Goal: Information Seeking & Learning: Compare options

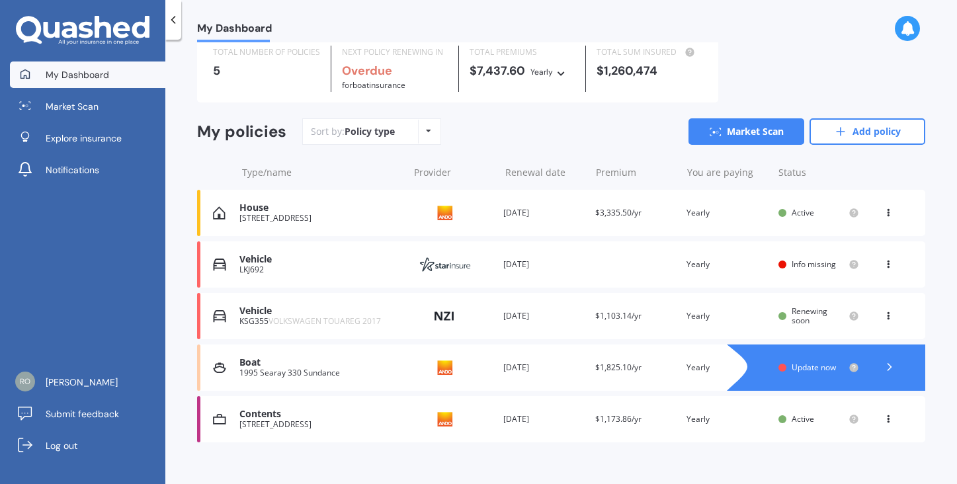
scroll to position [58, 0]
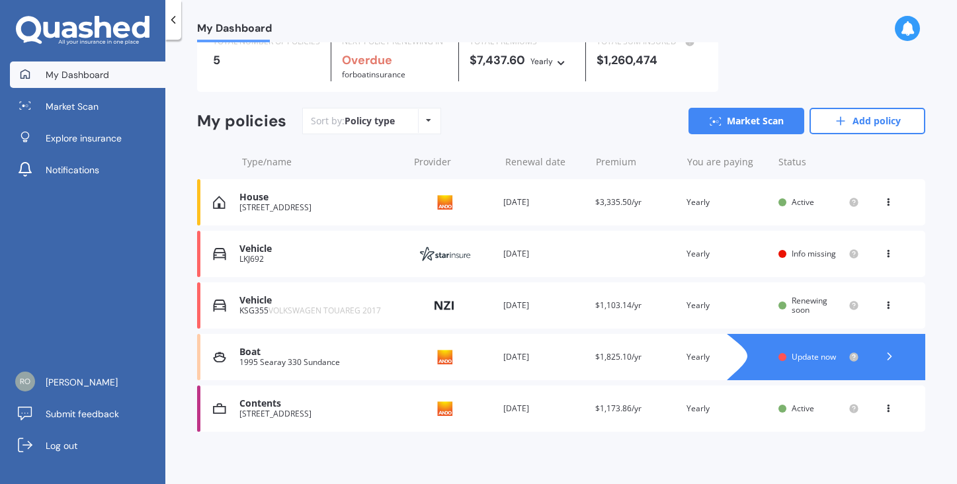
click at [822, 354] on span "Update now" at bounding box center [814, 356] width 44 height 11
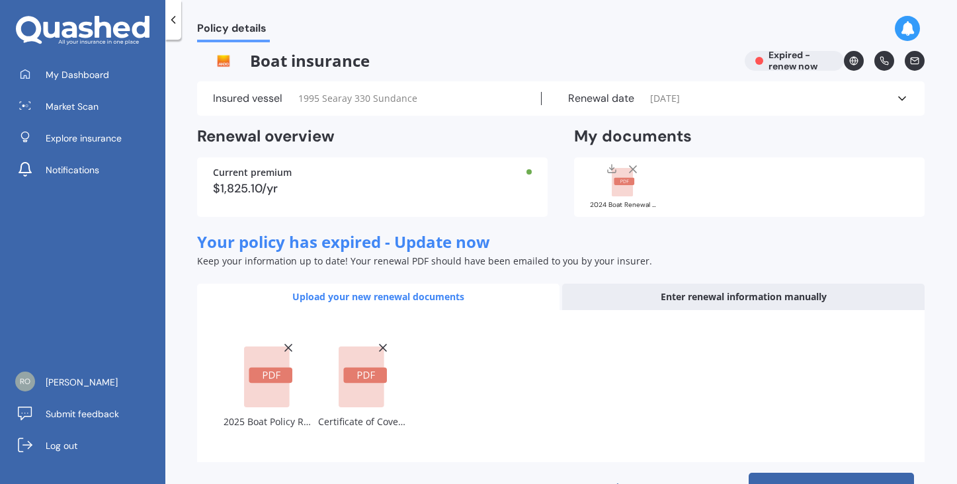
scroll to position [50, 0]
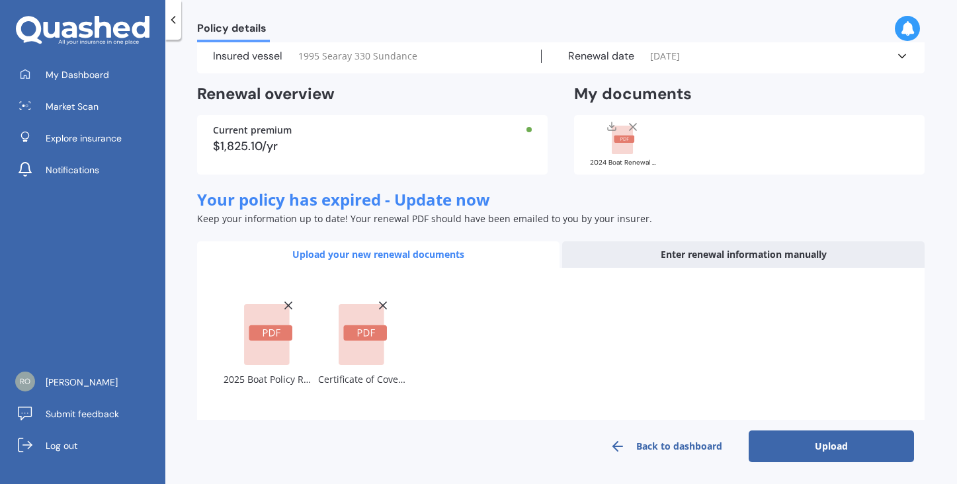
click at [824, 444] on button "Upload" at bounding box center [831, 447] width 165 height 32
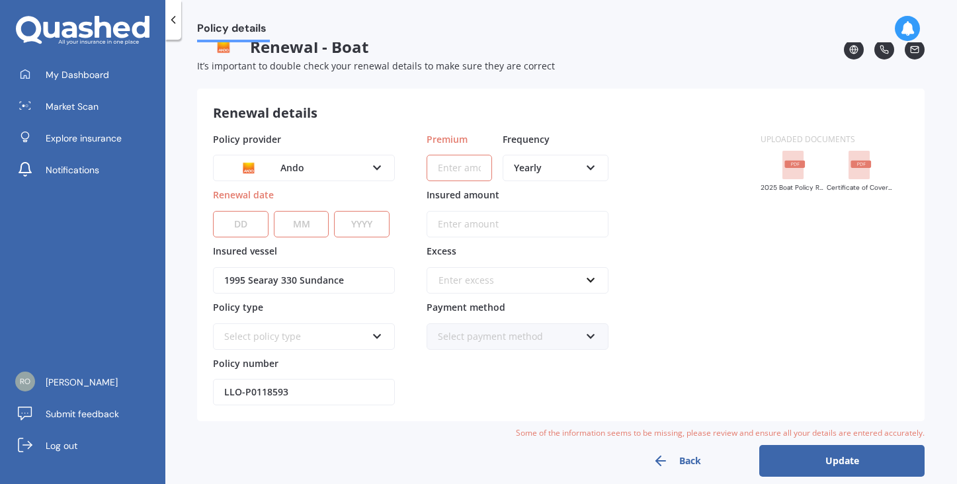
scroll to position [36, 0]
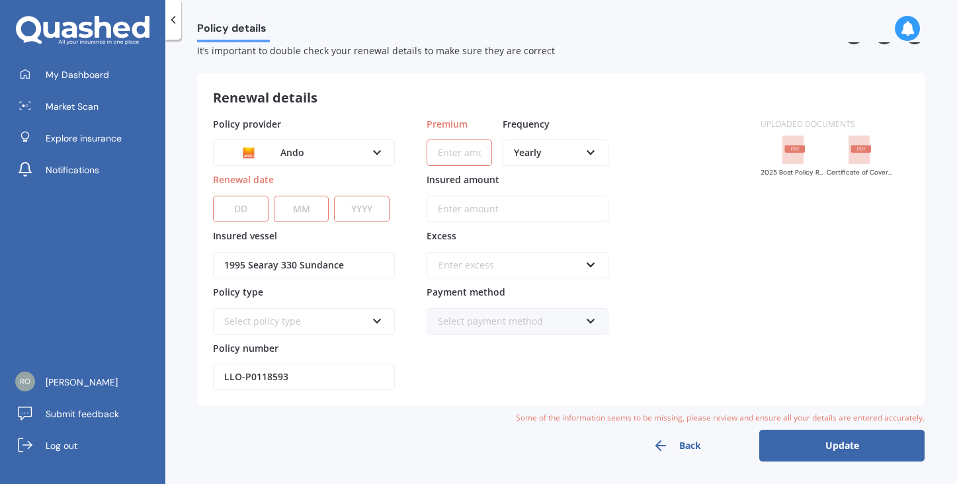
select select "01"
select select "11"
select select "2025"
click at [377, 320] on icon at bounding box center [377, 318] width 11 height 9
click at [457, 151] on input "Premium" at bounding box center [459, 153] width 65 height 26
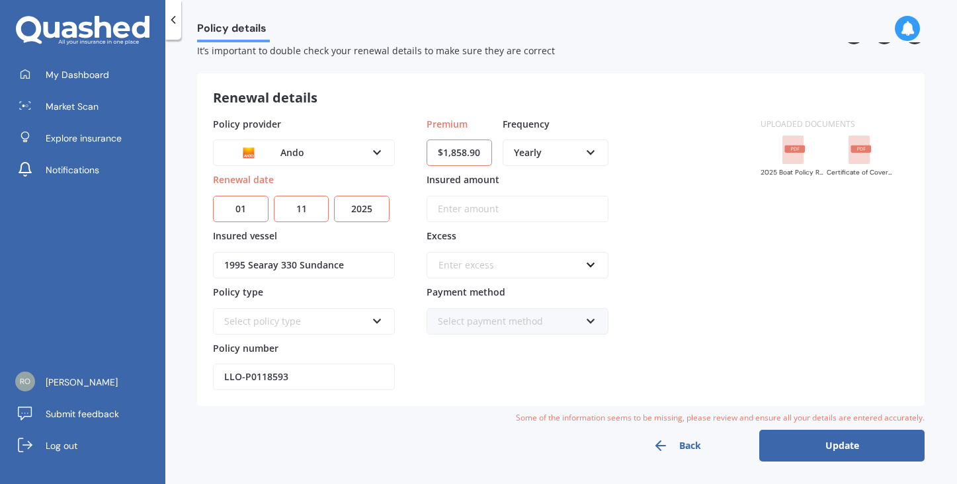
type input "$1,858.96"
click at [491, 210] on input "Insured amount" at bounding box center [518, 209] width 182 height 26
type input "$150,000"
click at [591, 263] on input "text" at bounding box center [513, 265] width 170 height 25
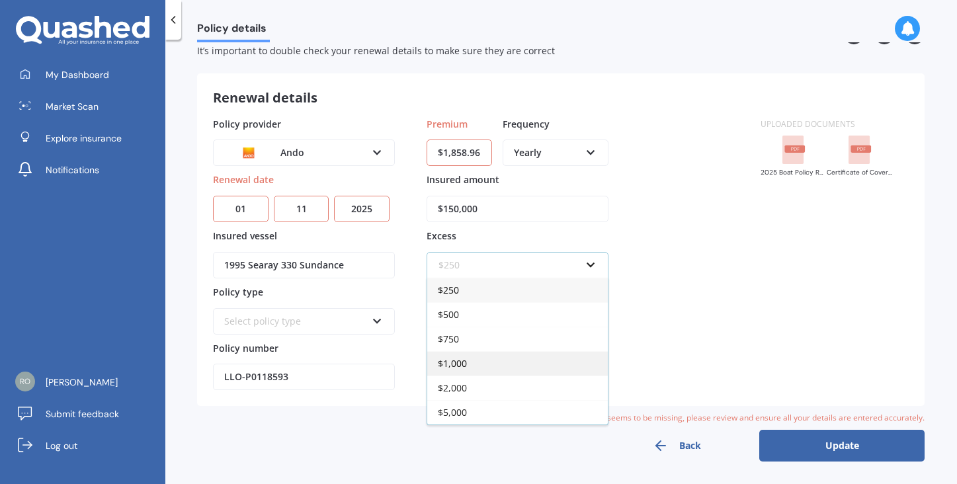
click at [462, 363] on span "$1,000" at bounding box center [452, 363] width 29 height 13
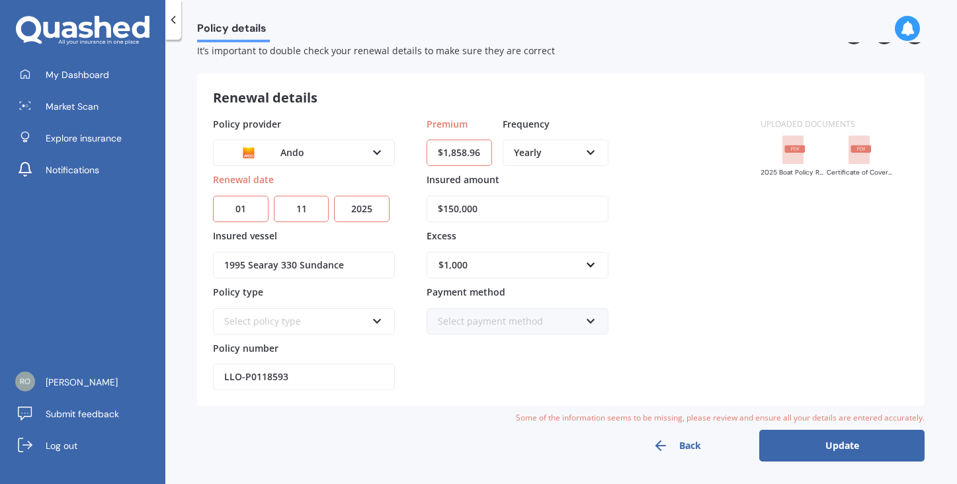
click at [591, 318] on icon at bounding box center [590, 318] width 11 height 9
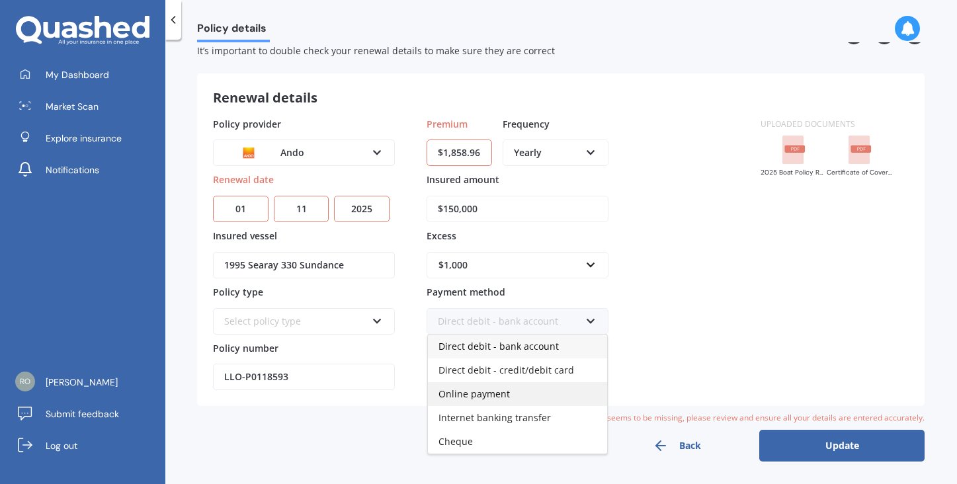
click at [507, 392] on span "Online payment" at bounding box center [474, 394] width 71 height 13
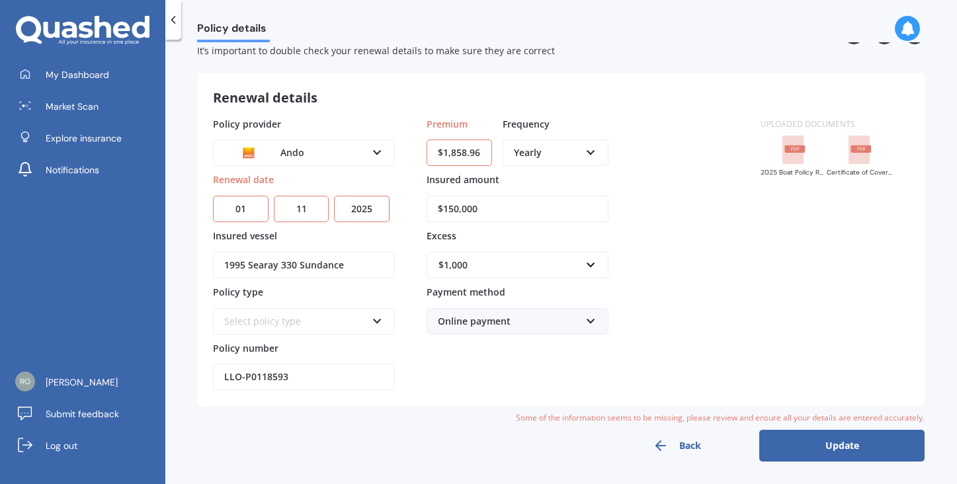
click at [378, 322] on icon at bounding box center [377, 318] width 11 height 9
click at [275, 323] on div "Select policy type" at bounding box center [295, 321] width 142 height 15
click at [368, 329] on div "Select policy type" at bounding box center [304, 321] width 182 height 26
click at [376, 317] on icon at bounding box center [377, 318] width 11 height 9
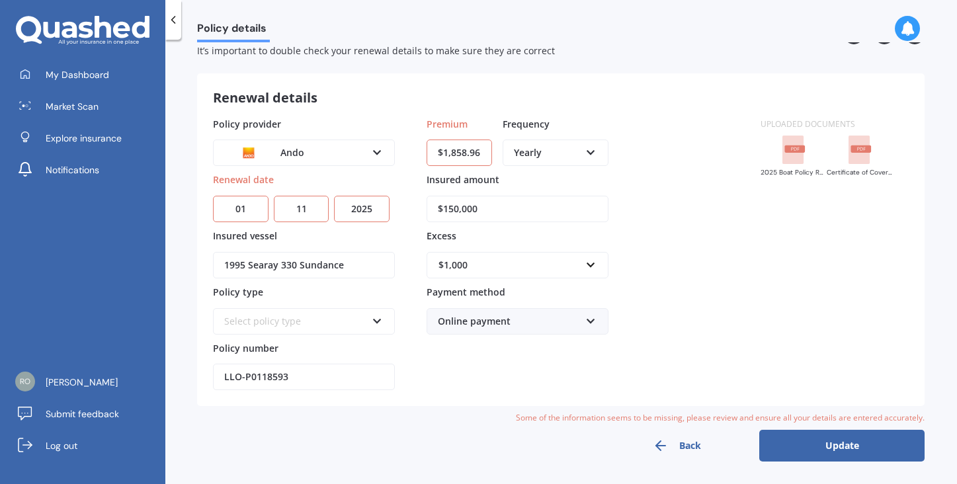
click at [282, 317] on div "Select policy type" at bounding box center [295, 321] width 142 height 15
click at [851, 447] on button "Update" at bounding box center [841, 446] width 165 height 32
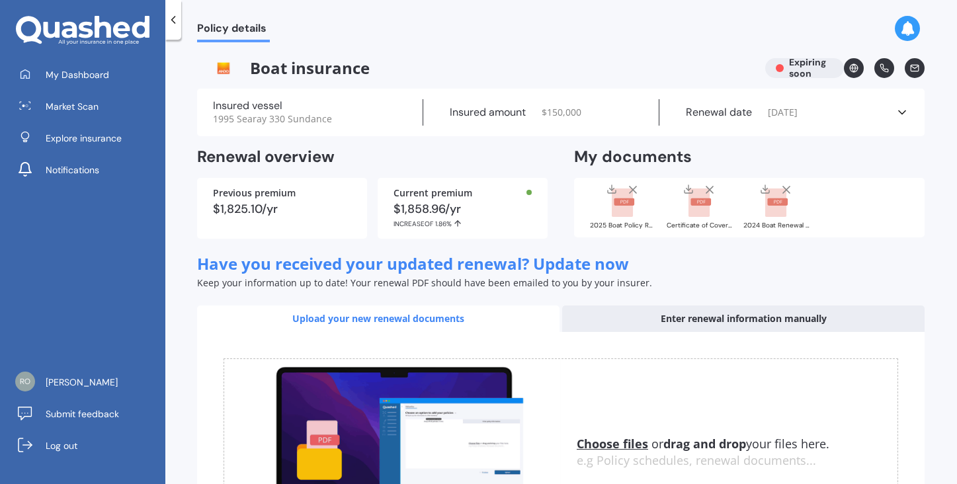
scroll to position [149, 0]
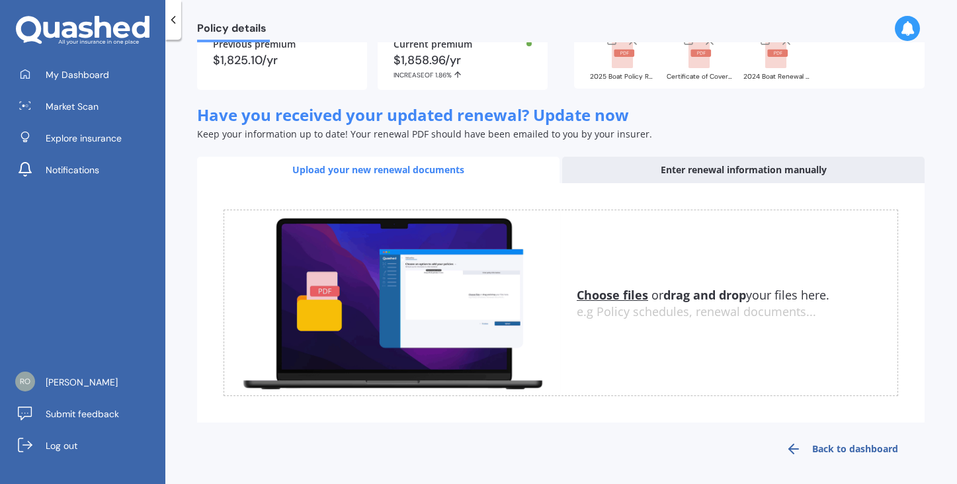
click at [815, 443] on link "Back to dashboard" at bounding box center [841, 449] width 165 height 32
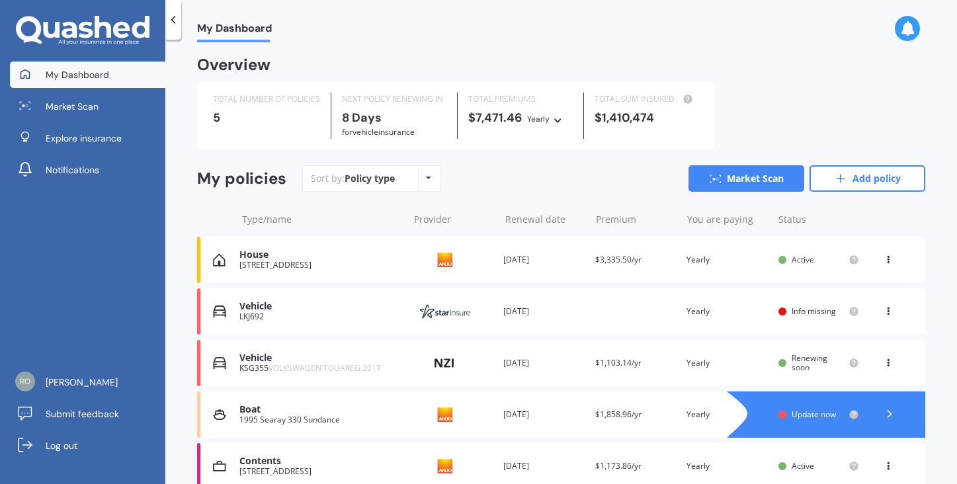
scroll to position [58, 0]
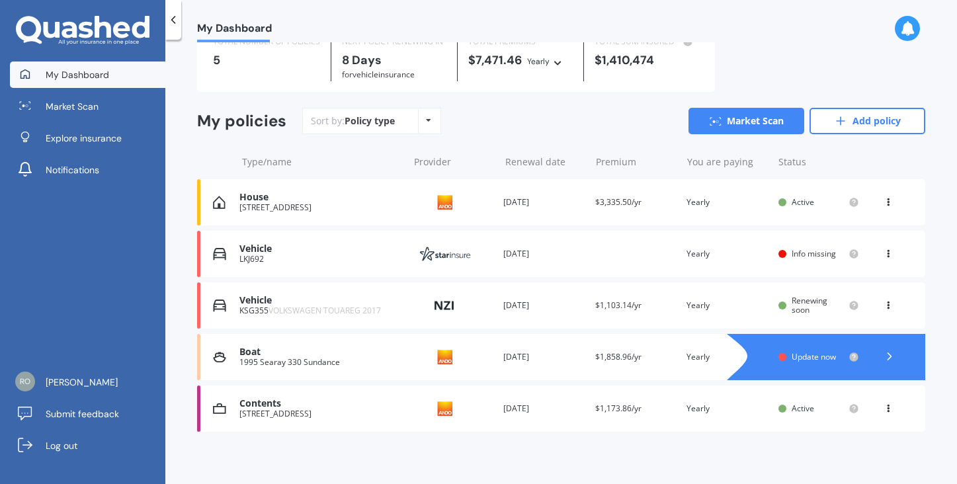
click at [883, 350] on icon at bounding box center [889, 356] width 13 height 13
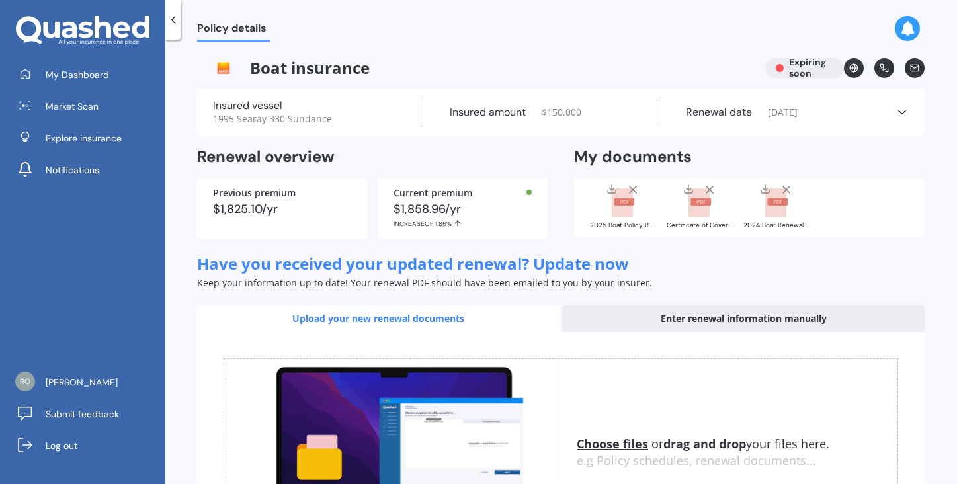
click at [784, 313] on div "Enter renewal information manually" at bounding box center [743, 319] width 363 height 26
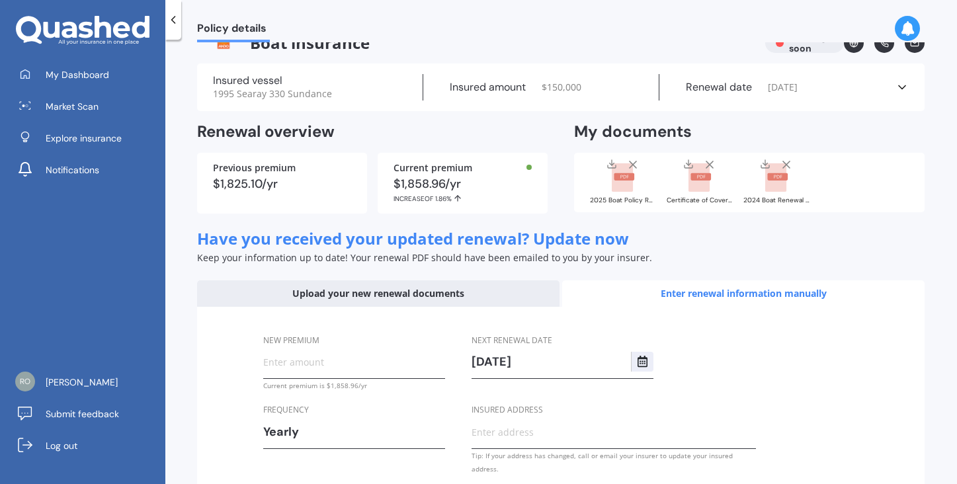
scroll to position [92, 0]
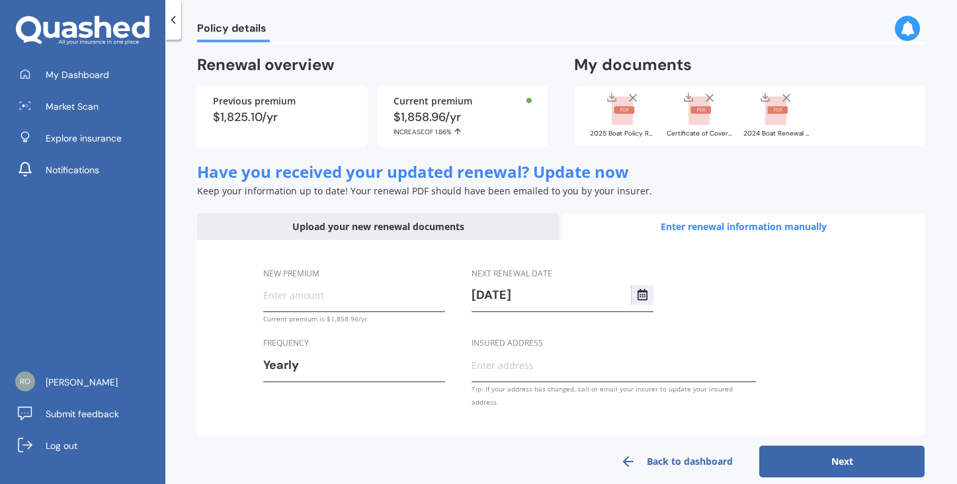
click at [279, 296] on input "New premium" at bounding box center [354, 295] width 182 height 20
type input "$1,858.96"
click at [494, 365] on input "Insured address" at bounding box center [614, 365] width 284 height 20
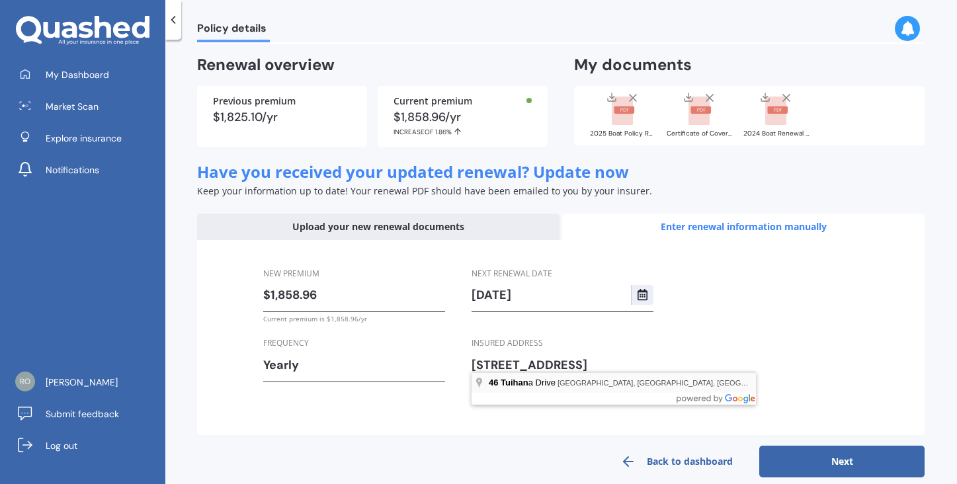
type input "[STREET_ADDRESS]"
click at [840, 446] on button "Next" at bounding box center [841, 462] width 165 height 32
select select "01"
select select "11"
select select "2026"
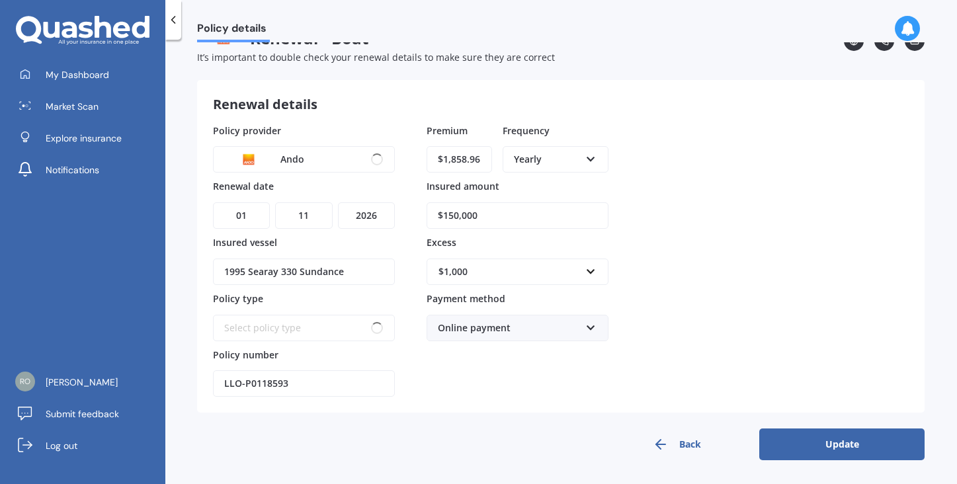
scroll to position [29, 0]
click at [842, 445] on button "Update" at bounding box center [841, 445] width 165 height 32
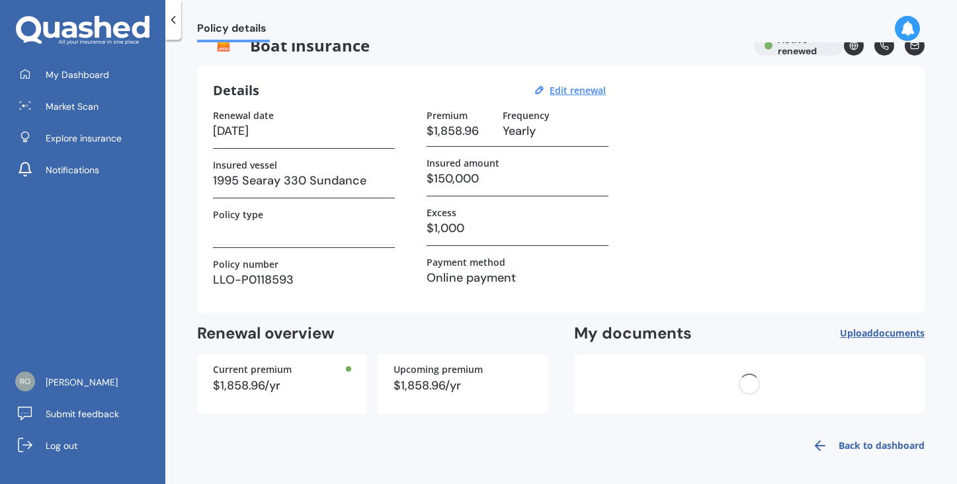
scroll to position [0, 0]
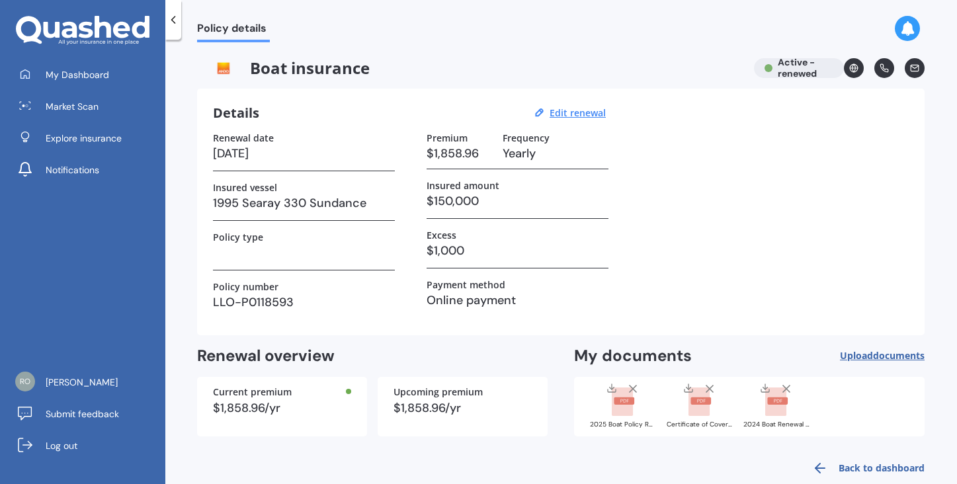
click at [906, 468] on link "Back to dashboard" at bounding box center [864, 469] width 120 height 32
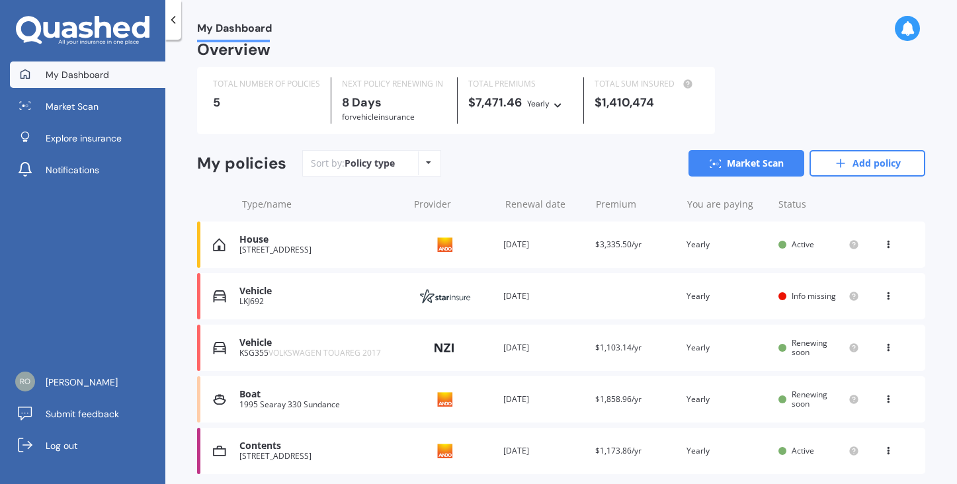
scroll to position [58, 0]
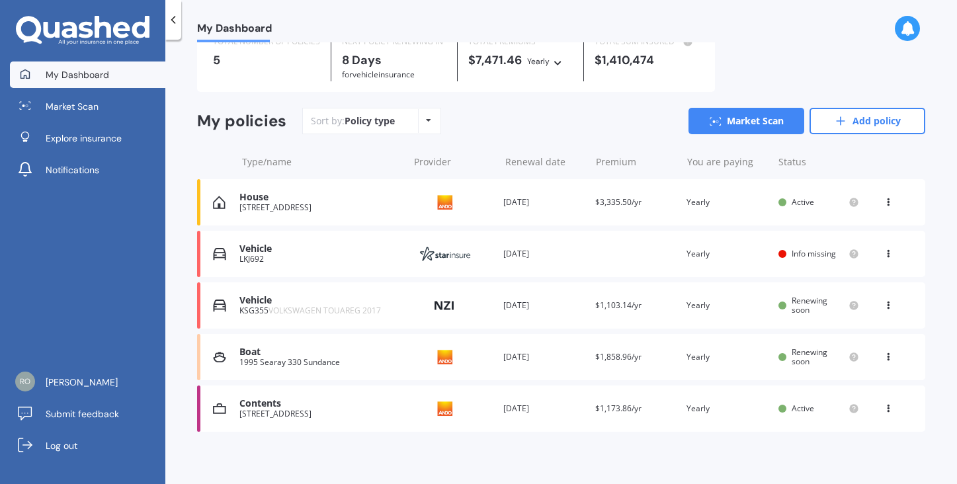
click at [807, 250] on span "Info missing" at bounding box center [814, 253] width 44 height 11
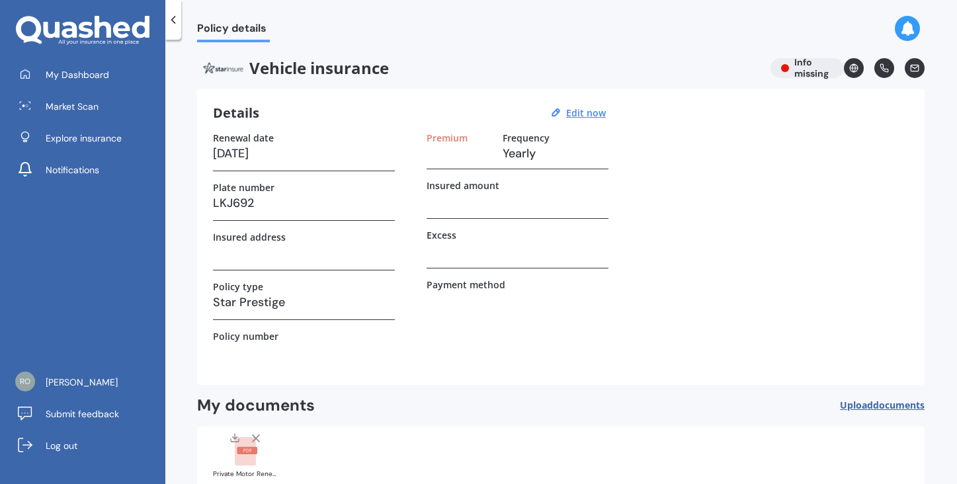
click at [228, 253] on h3 at bounding box center [304, 253] width 182 height 20
click at [580, 112] on u "Edit now" at bounding box center [586, 113] width 40 height 13
select select "31"
select select "12"
select select "2025"
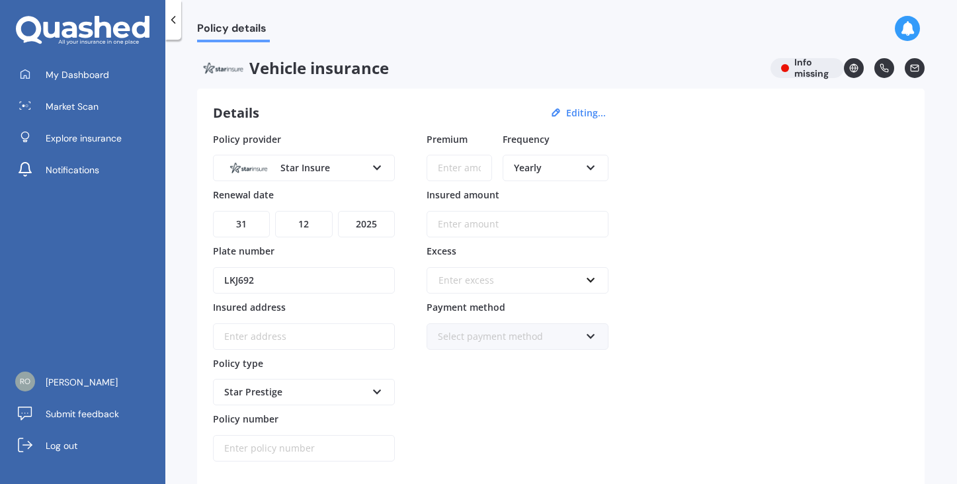
click at [237, 341] on input "Insured address" at bounding box center [304, 337] width 182 height 26
type input "[STREET_ADDRESS]"
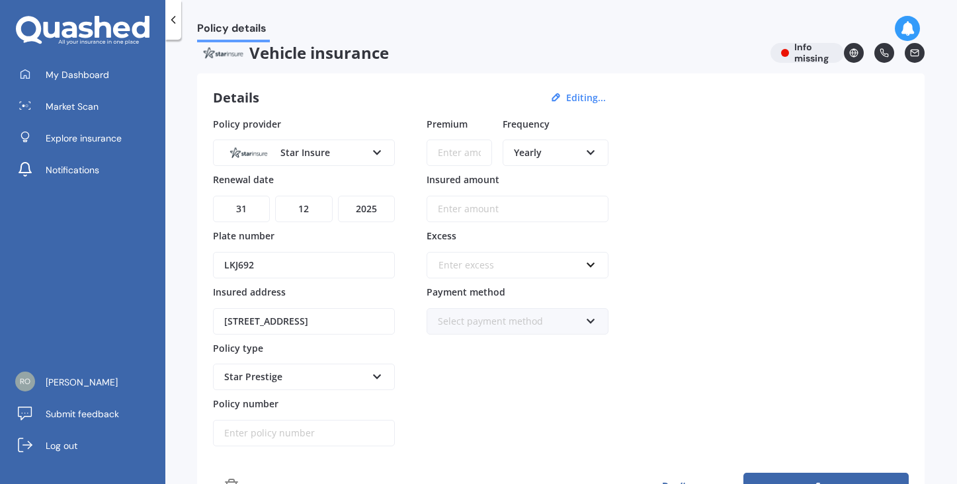
scroll to position [48, 0]
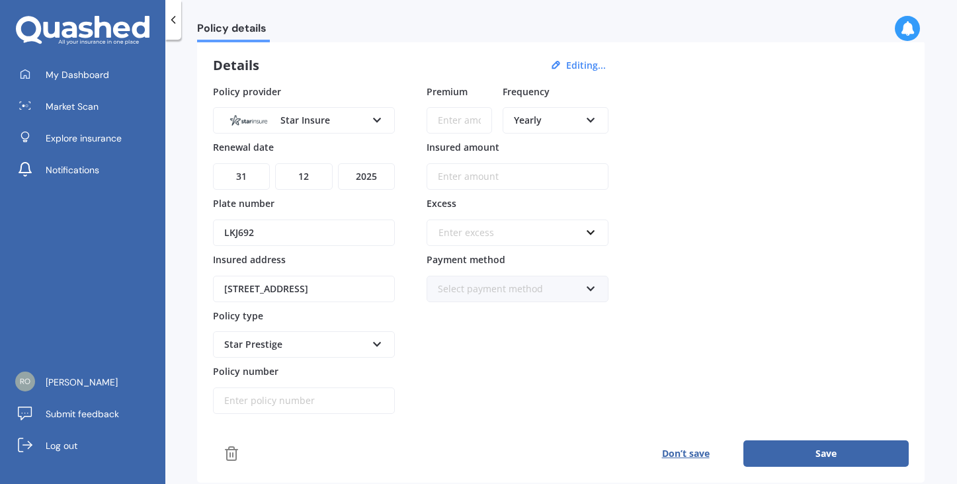
click at [822, 454] on button "Save" at bounding box center [826, 454] width 165 height 26
type input "$1,146.21"
click at [460, 181] on input "Insured amount" at bounding box center [518, 176] width 182 height 26
type input "$7,700,000"
click at [451, 230] on div "Enter excess" at bounding box center [510, 233] width 142 height 15
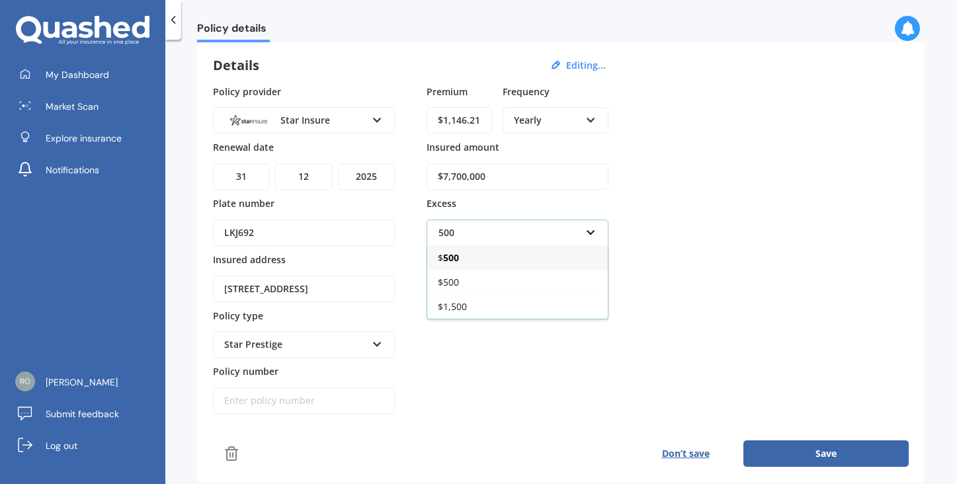
type input "500"
click at [447, 255] on b "500" at bounding box center [451, 257] width 16 height 13
click at [592, 286] on icon at bounding box center [590, 286] width 11 height 9
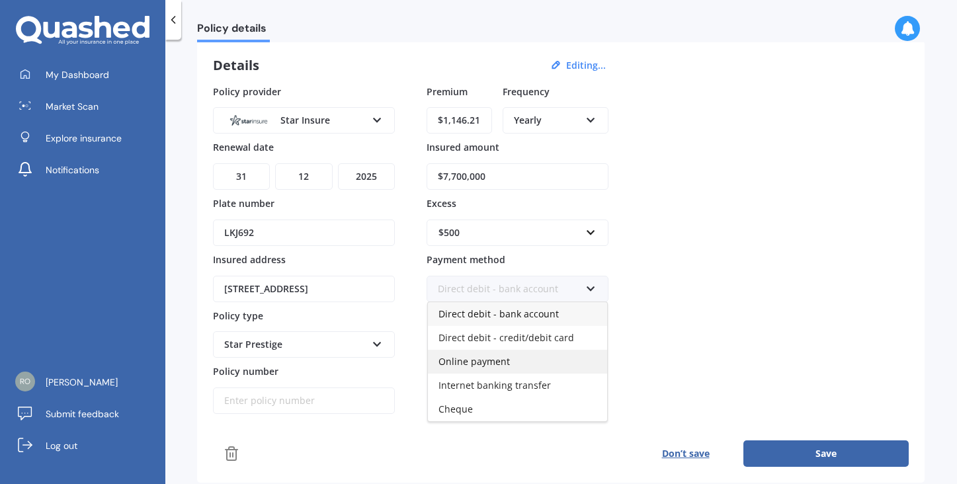
click at [491, 363] on span "Online payment" at bounding box center [474, 361] width 71 height 13
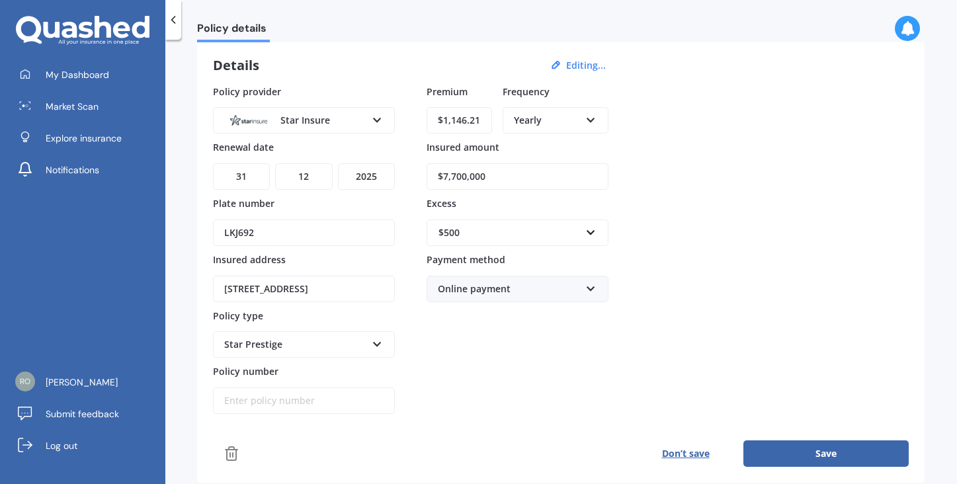
click at [241, 400] on input "Policy number" at bounding box center [304, 401] width 182 height 26
paste input "6069V/0315494"
type input "6069V/0315494"
click at [826, 454] on button "Save" at bounding box center [826, 454] width 165 height 26
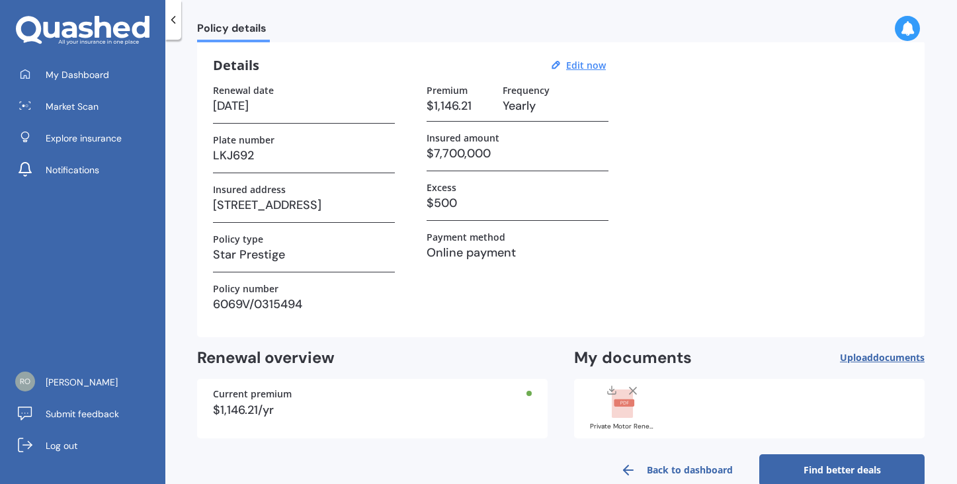
click at [844, 467] on link "Find better deals" at bounding box center [841, 470] width 165 height 32
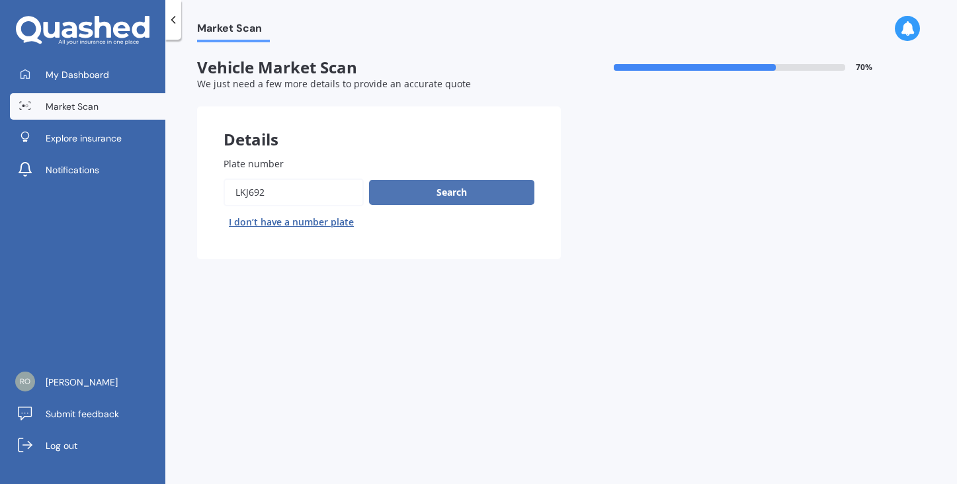
click at [447, 190] on button "Search" at bounding box center [451, 192] width 165 height 25
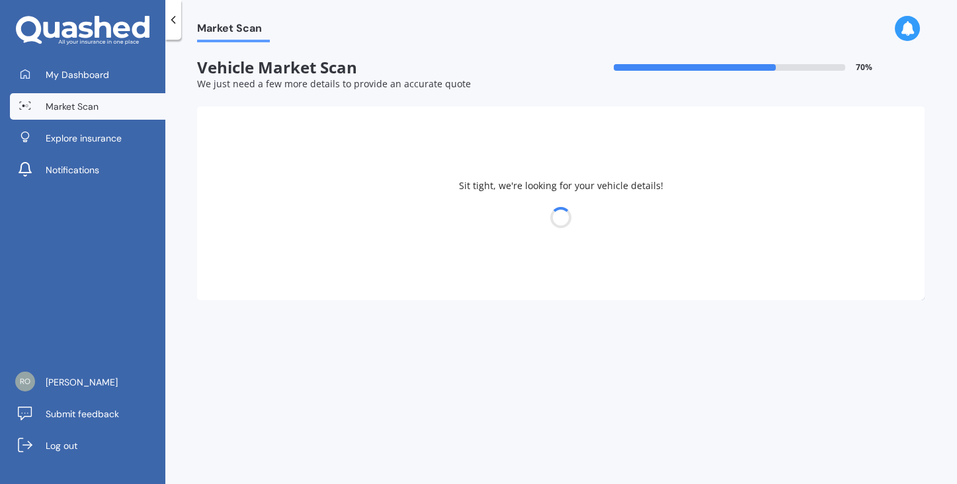
select select "PORSCHE"
select select "PANAMERA"
select select "26"
select select "11"
select select "1955"
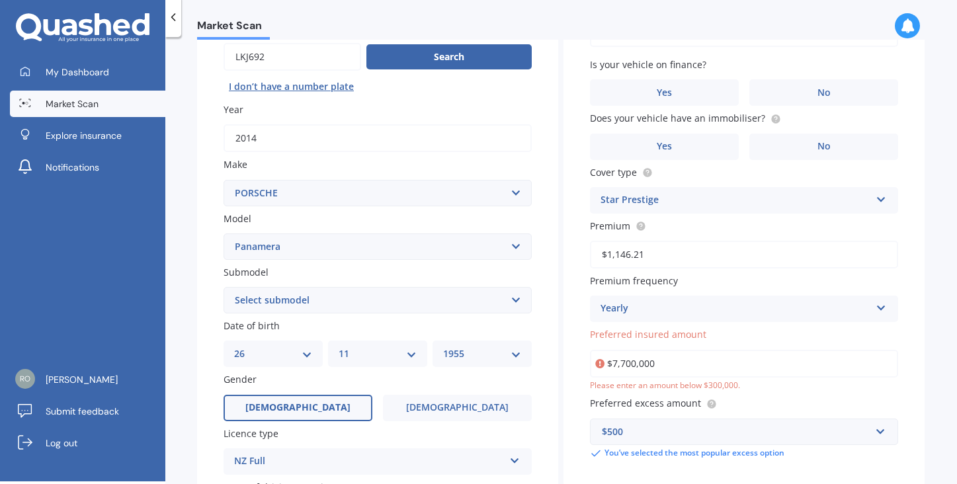
scroll to position [201, 0]
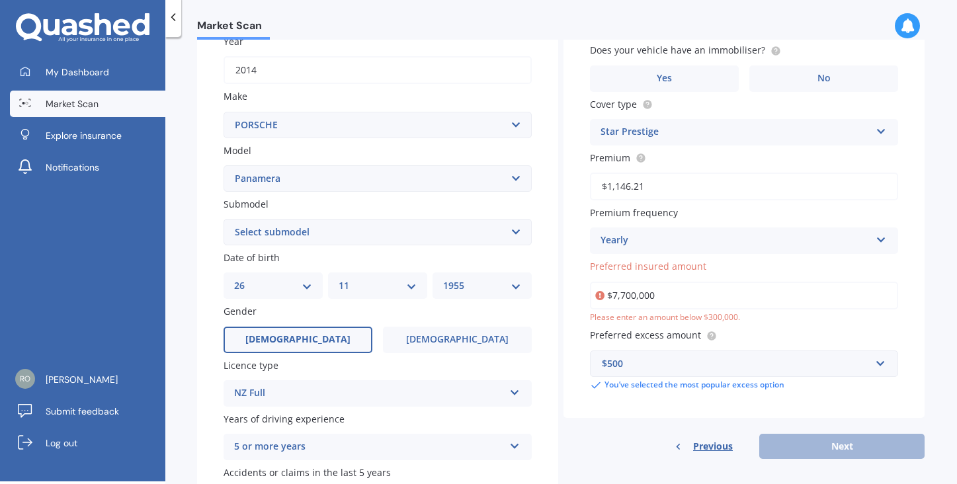
click at [659, 292] on input "$7,700,000" at bounding box center [744, 296] width 308 height 28
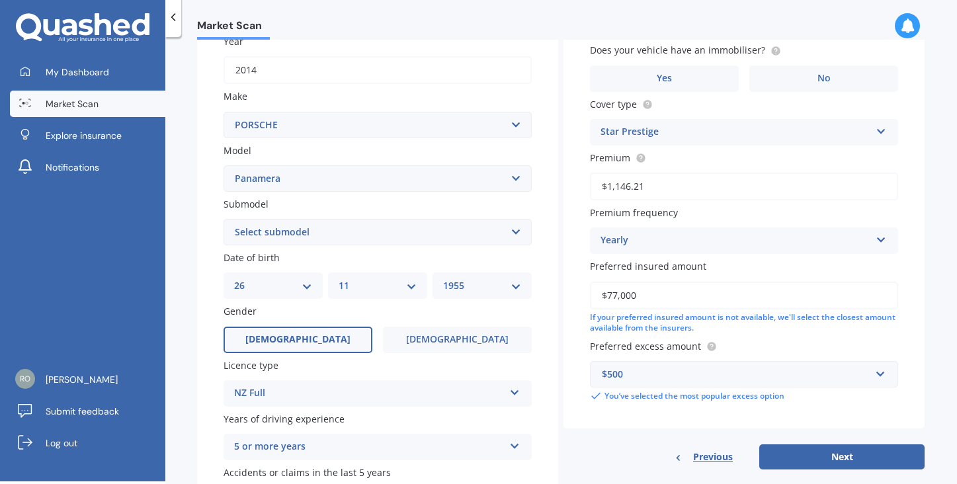
click at [615, 293] on input "$77,000" at bounding box center [744, 296] width 308 height 28
type input "$75,000"
click at [828, 453] on button "Next" at bounding box center [841, 457] width 165 height 25
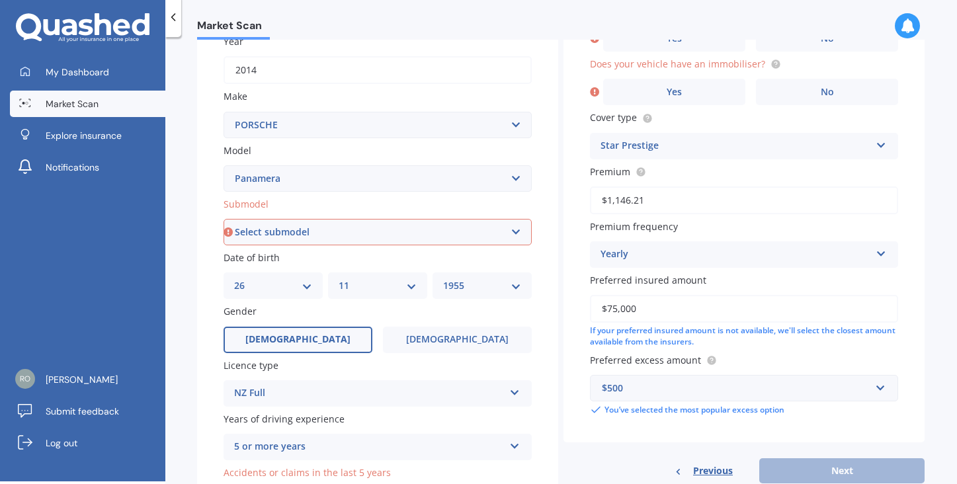
select select "(ALL)"
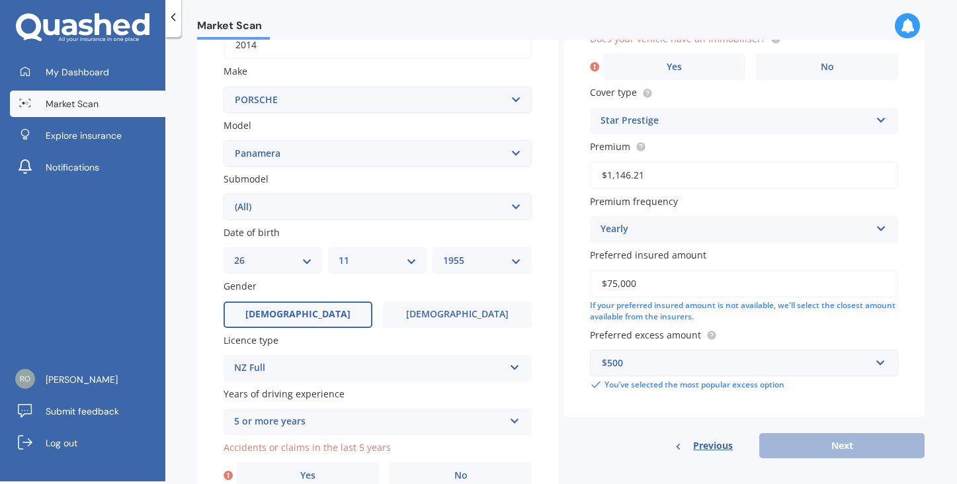
scroll to position [290, 0]
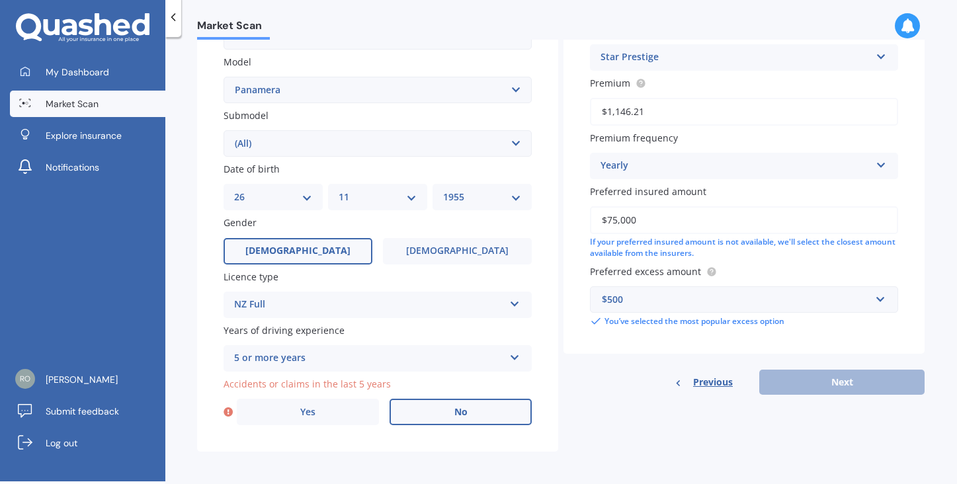
click at [454, 407] on span "No" at bounding box center [460, 412] width 13 height 11
click at [0, 0] on input "No" at bounding box center [0, 0] width 0 height 0
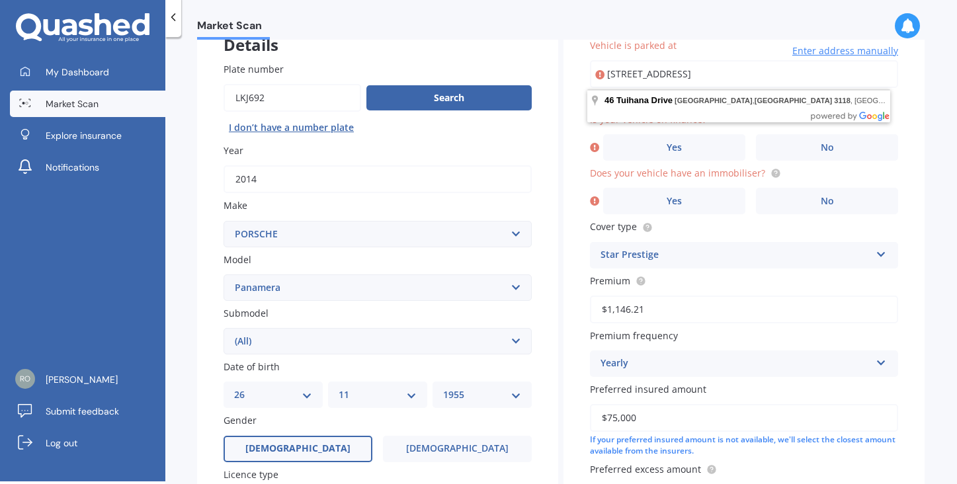
scroll to position [0, 0]
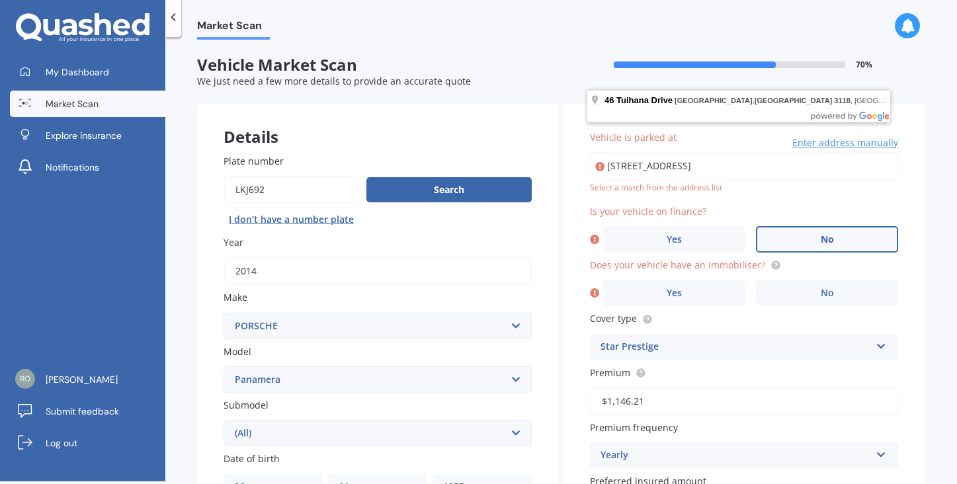
click at [821, 234] on span "No" at bounding box center [827, 239] width 13 height 11
click at [0, 0] on input "No" at bounding box center [0, 0] width 0 height 0
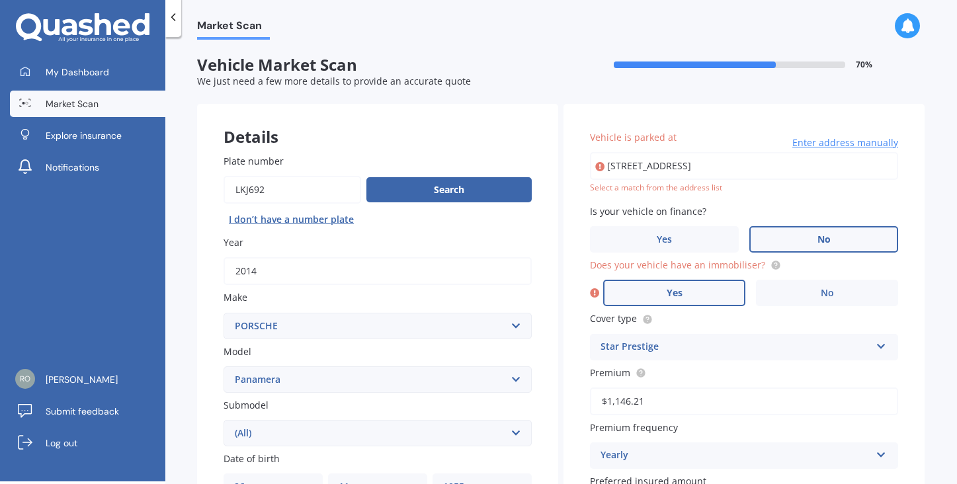
click at [675, 288] on span "Yes" at bounding box center [675, 293] width 16 height 11
click at [0, 0] on input "Yes" at bounding box center [0, 0] width 0 height 0
click at [663, 165] on input "[STREET_ADDRESS]" at bounding box center [744, 166] width 308 height 28
type input "[STREET_ADDRESS]"
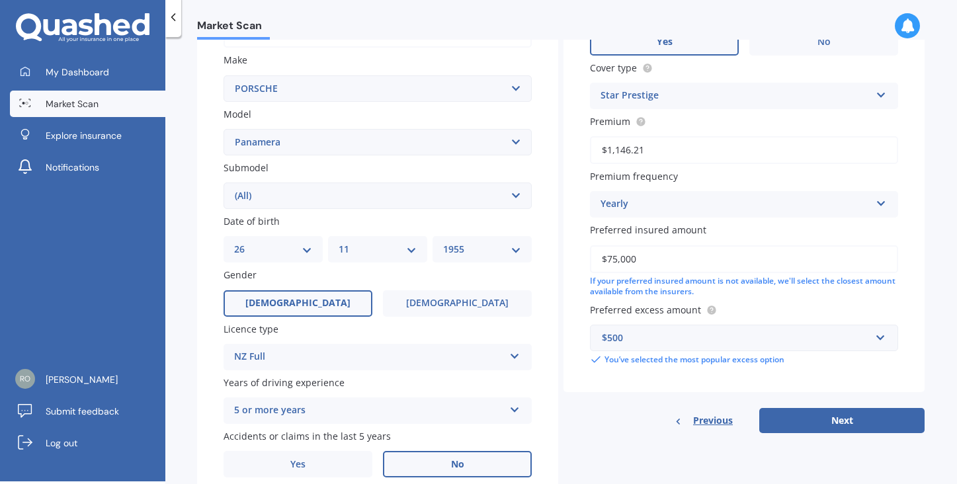
scroll to position [290, 0]
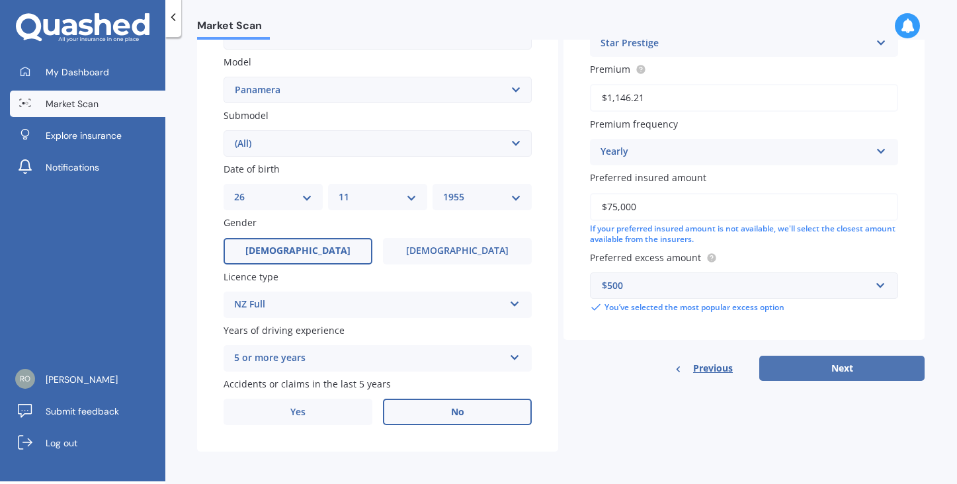
click at [834, 365] on button "Next" at bounding box center [841, 368] width 165 height 25
select select "26"
select select "11"
select select "1955"
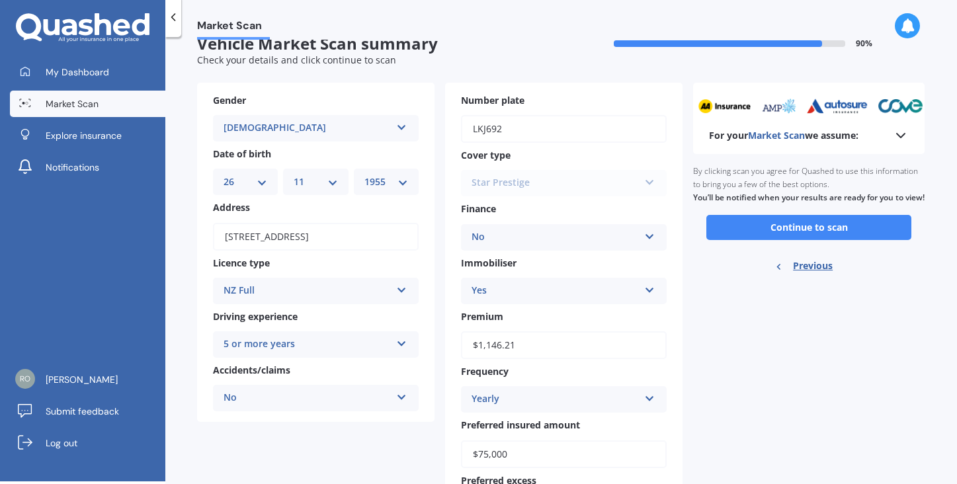
scroll to position [102, 0]
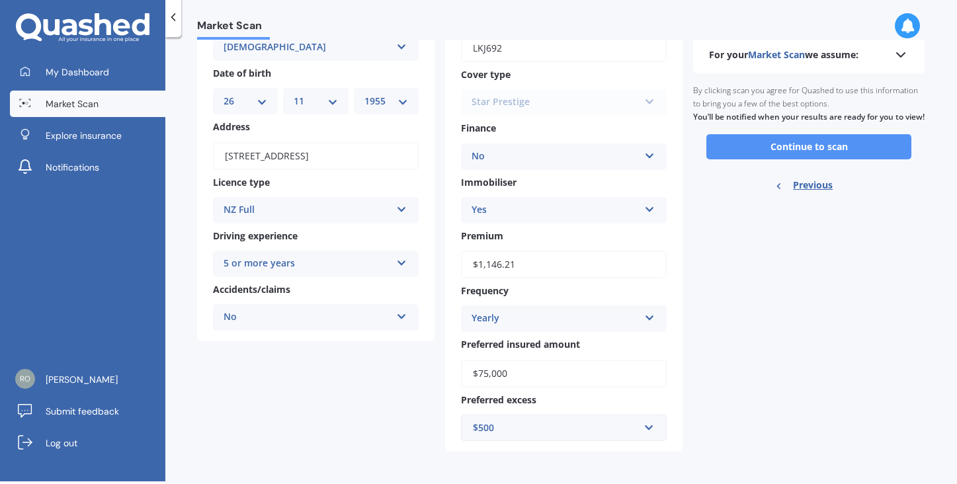
click at [813, 153] on button "Continue to scan" at bounding box center [809, 146] width 205 height 25
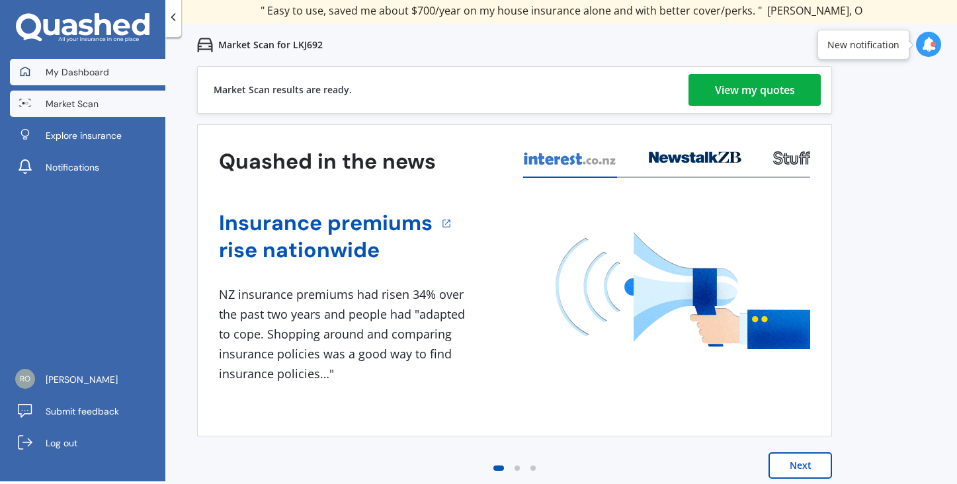
click at [67, 73] on span "My Dashboard" at bounding box center [78, 71] width 64 height 13
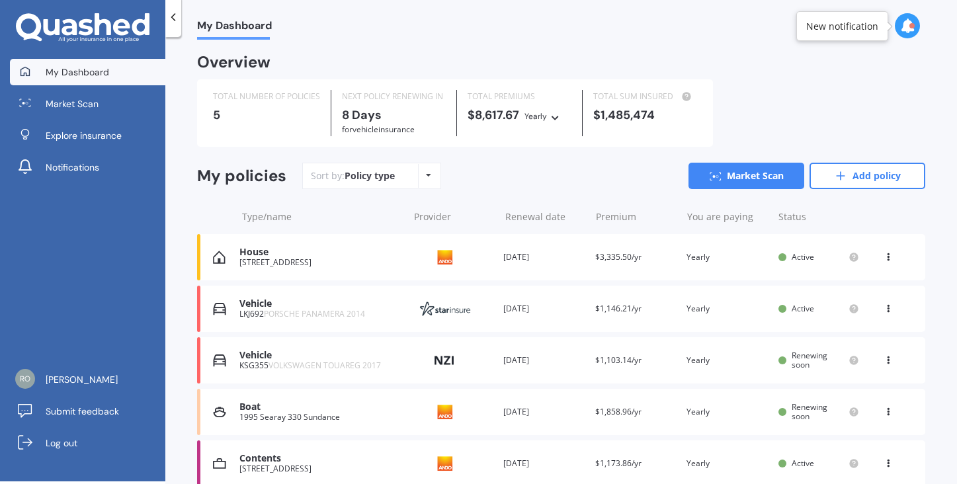
scroll to position [58, 0]
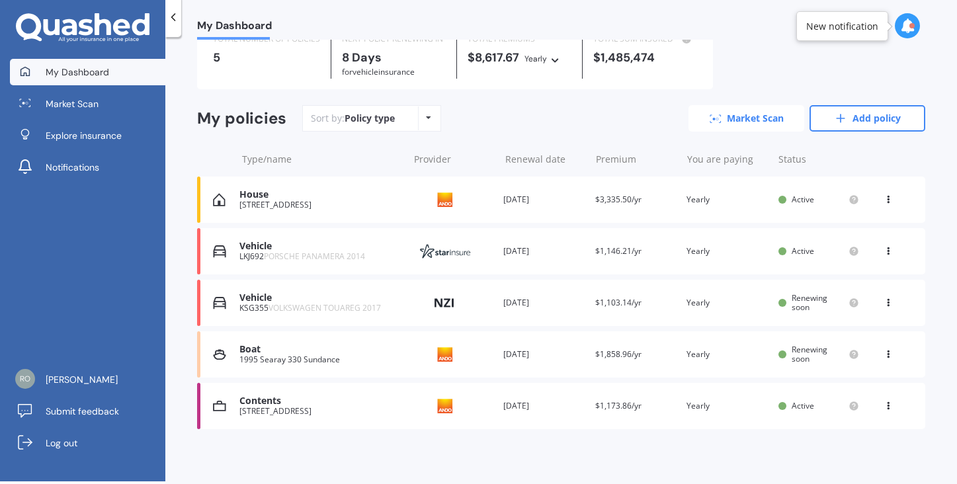
click at [761, 114] on link "Market Scan" at bounding box center [747, 118] width 116 height 26
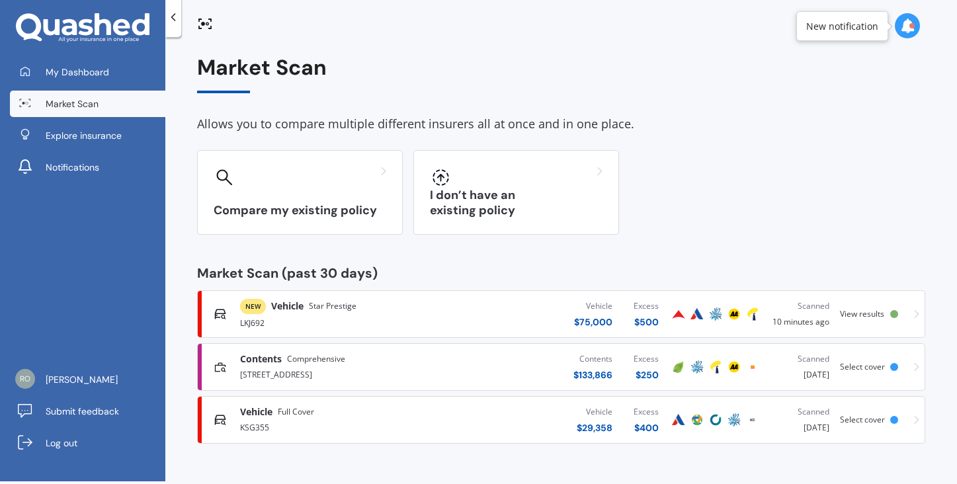
click at [873, 311] on span "View results" at bounding box center [862, 313] width 44 height 11
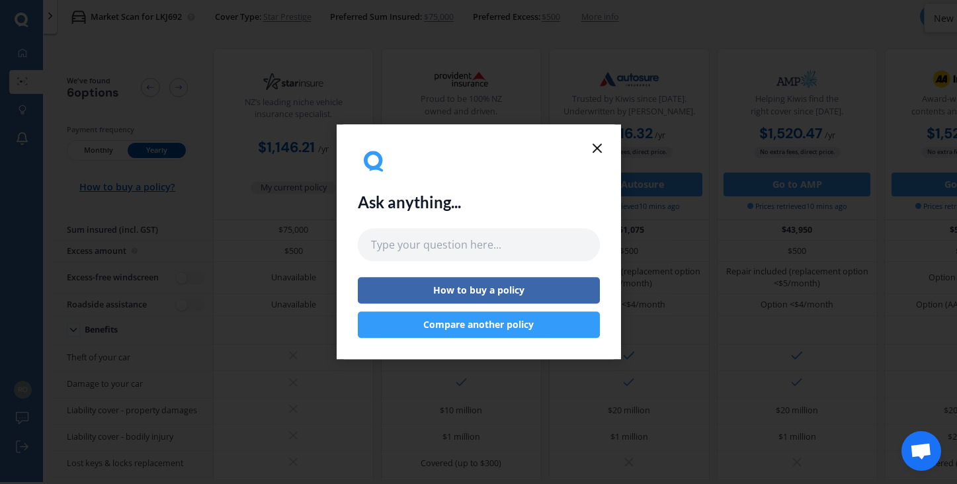
click at [595, 146] on icon at bounding box center [597, 148] width 16 height 16
click at [598, 145] on icon at bounding box center [597, 148] width 16 height 16
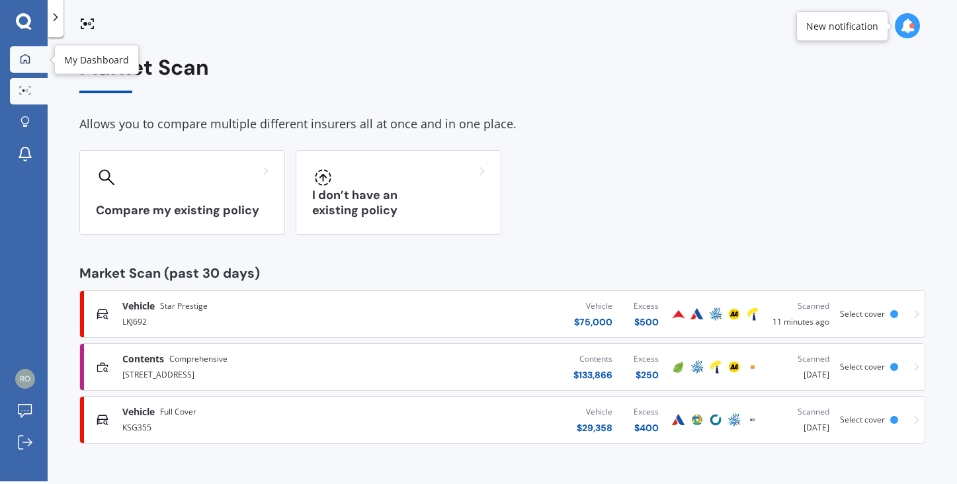
click at [26, 62] on icon at bounding box center [25, 58] width 9 height 9
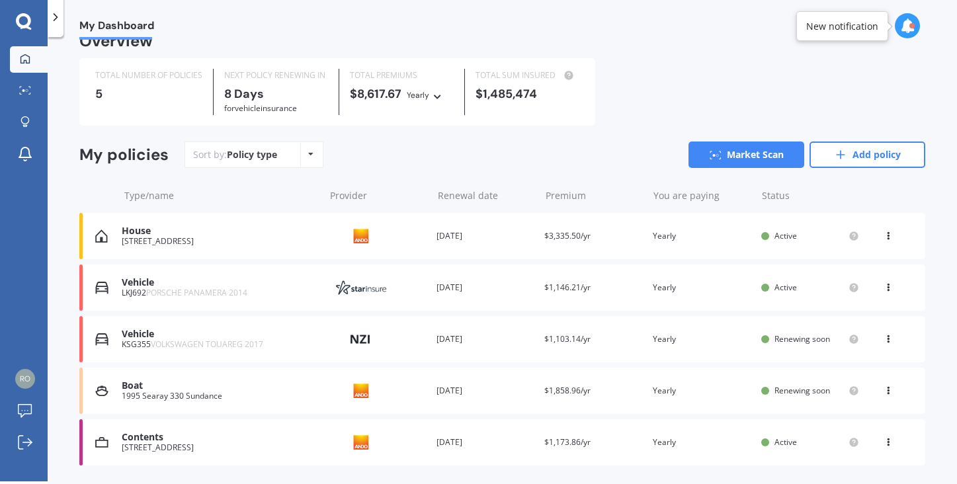
scroll to position [58, 0]
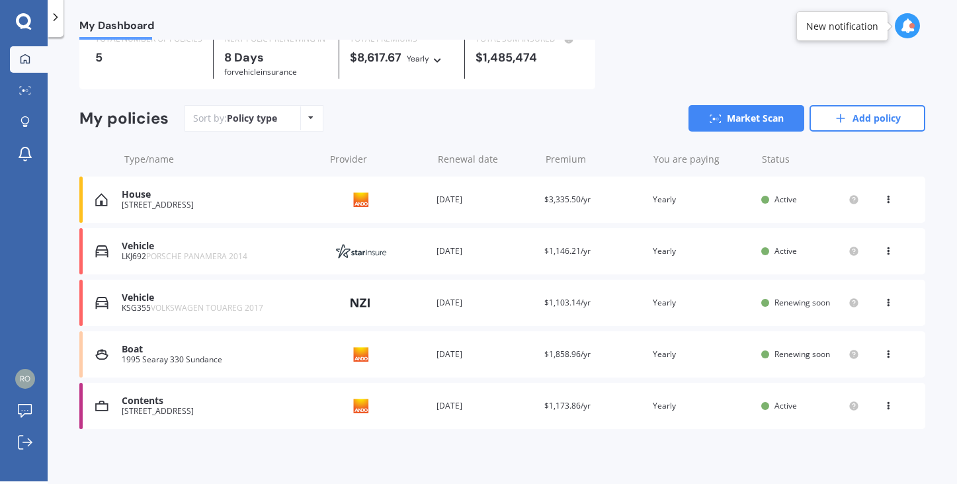
click at [884, 350] on icon at bounding box center [888, 352] width 9 height 8
click at [693, 434] on div "Overview TOTAL NUMBER OF POLICIES 5 NEXT POLICY RENEWING [DATE] for Vehicle ins…" at bounding box center [502, 229] width 846 height 463
click at [163, 355] on div "1995 Searay 330 Sundance" at bounding box center [220, 359] width 196 height 9
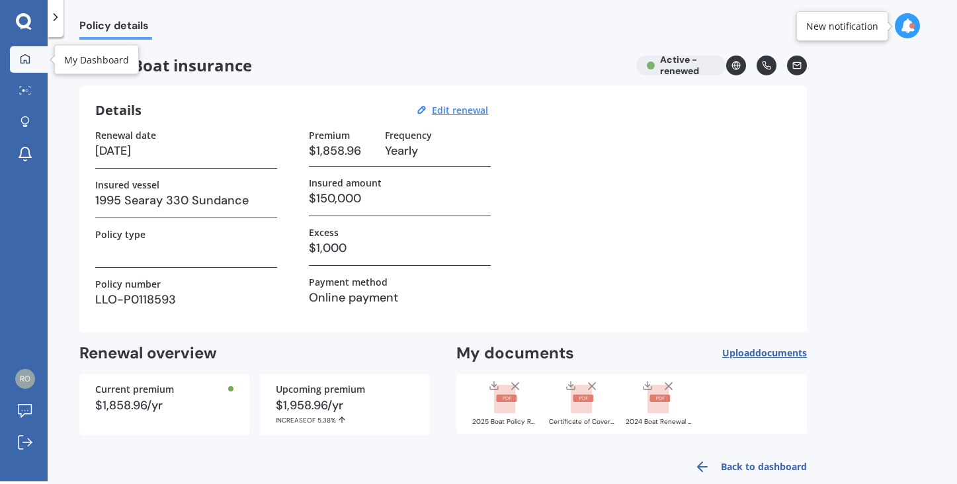
click at [26, 62] on icon at bounding box center [25, 59] width 11 height 11
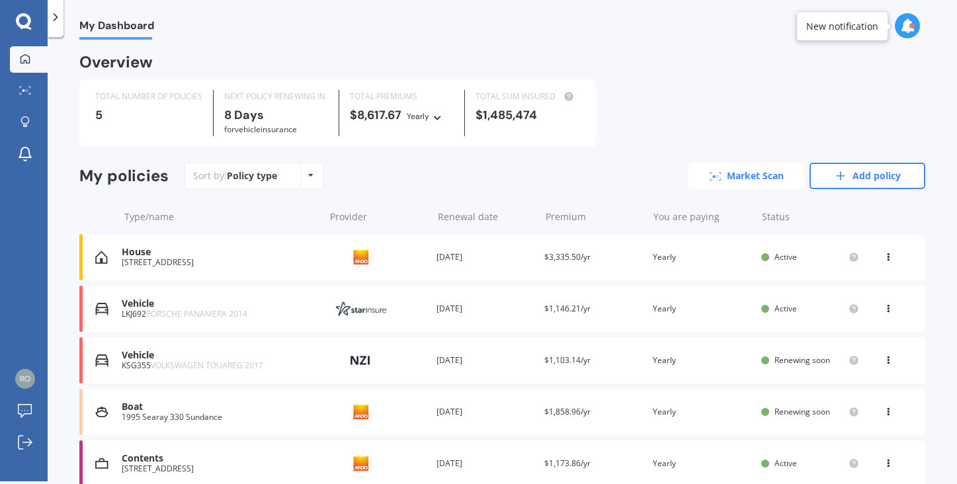
click at [747, 173] on link "Market Scan" at bounding box center [747, 176] width 116 height 26
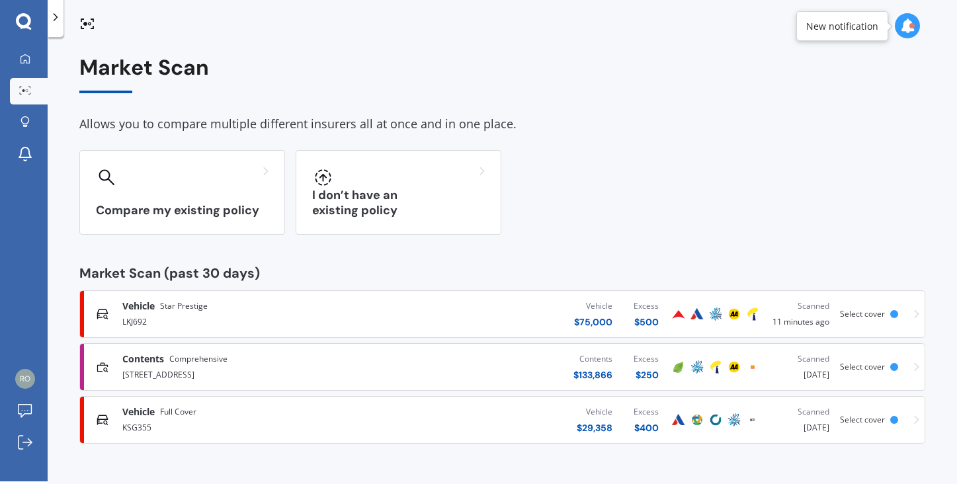
click at [907, 26] on icon at bounding box center [907, 26] width 15 height 15
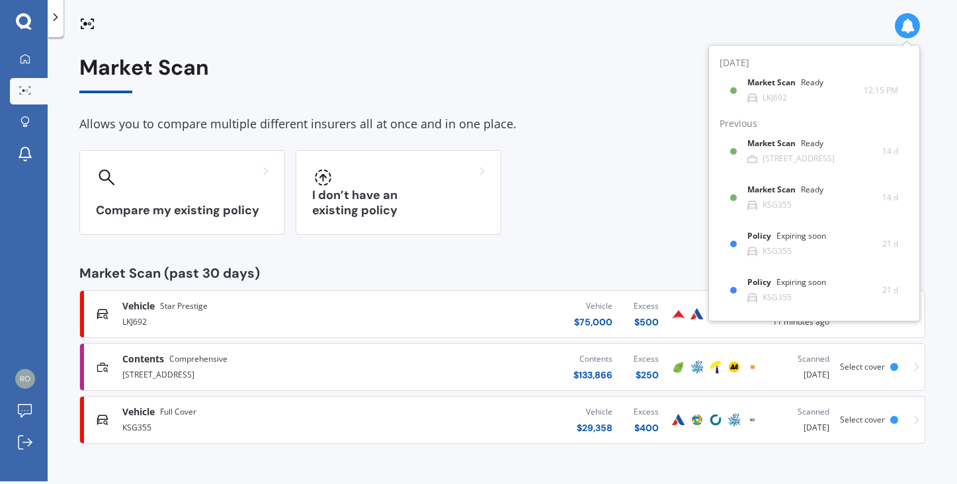
click at [663, 190] on div "Compare my existing policy I don’t have an existing policy" at bounding box center [502, 192] width 846 height 85
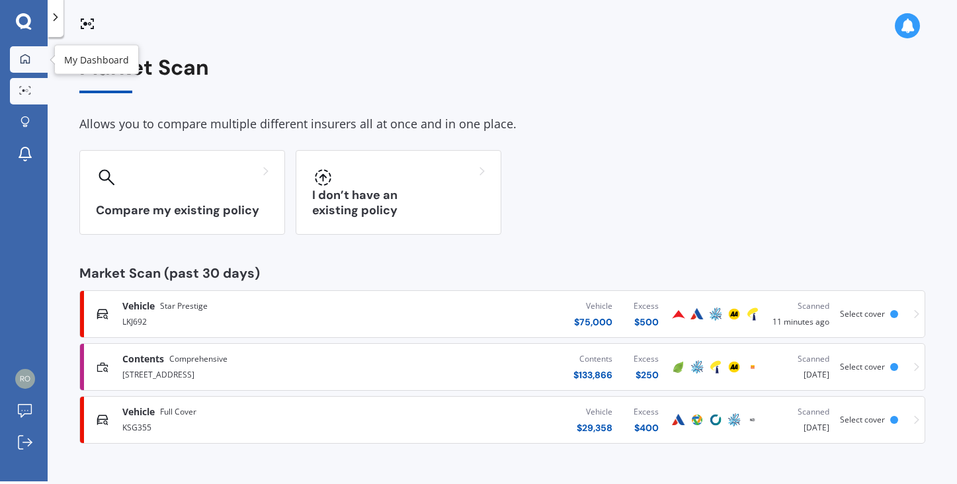
click at [28, 58] on icon at bounding box center [25, 59] width 11 height 11
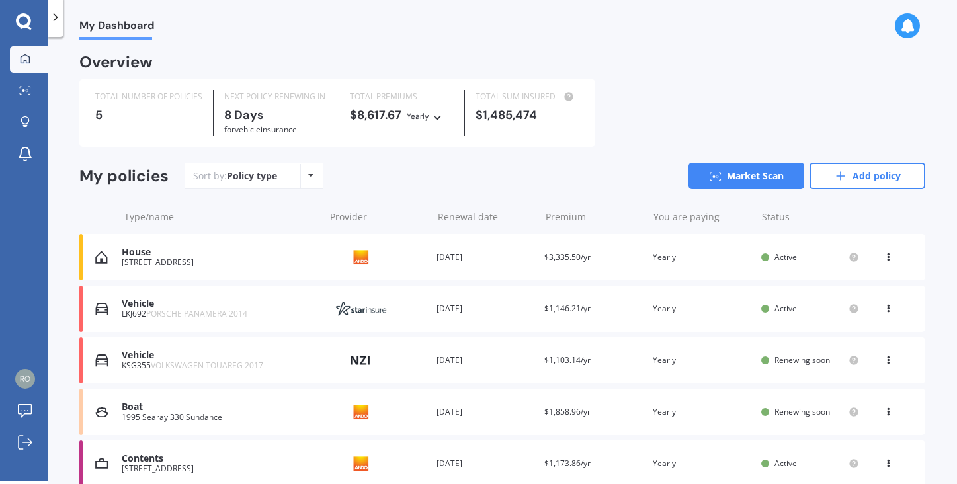
scroll to position [58, 0]
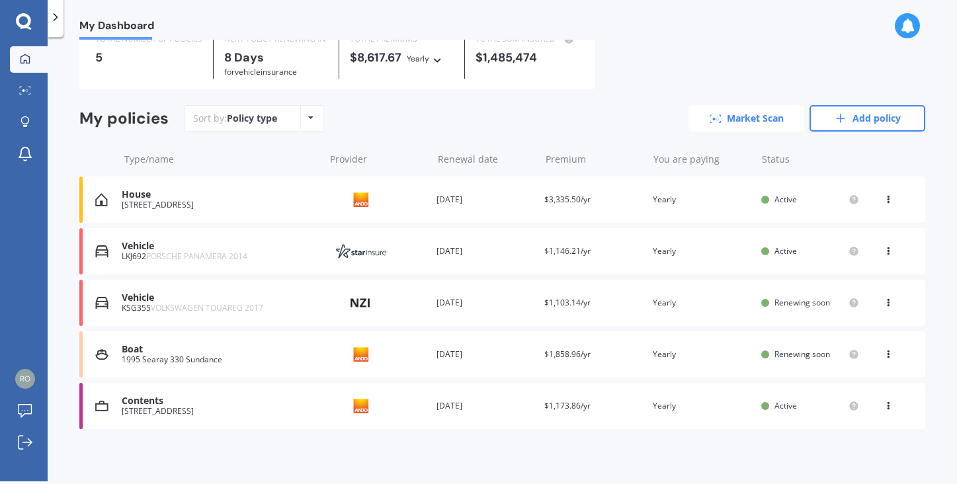
click at [746, 112] on link "Market Scan" at bounding box center [747, 118] width 116 height 26
